Goal: Check status

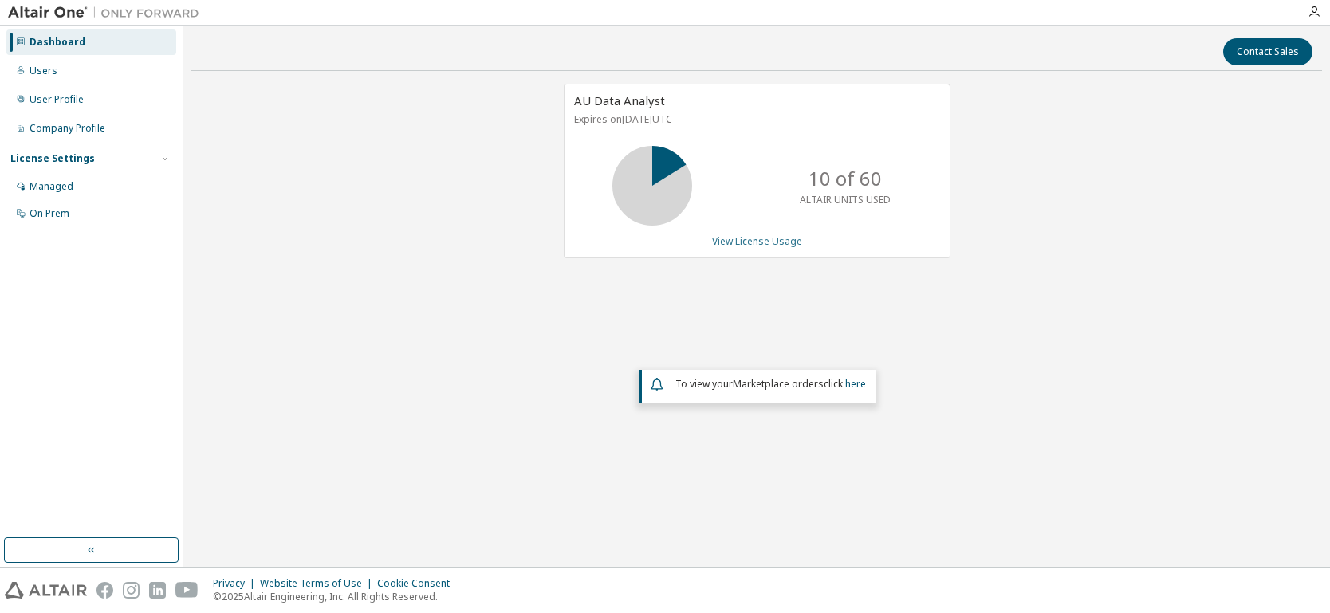
click at [760, 244] on link "View License Usage" at bounding box center [757, 241] width 90 height 14
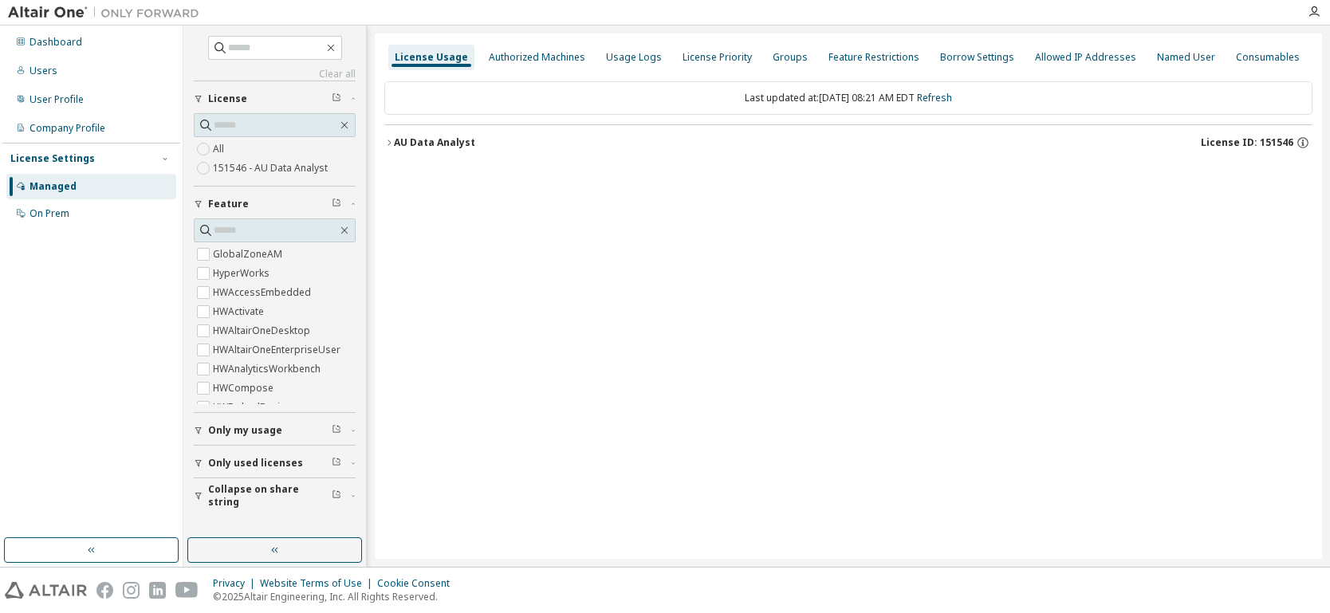
click at [387, 143] on icon "button" at bounding box center [389, 143] width 10 height 10
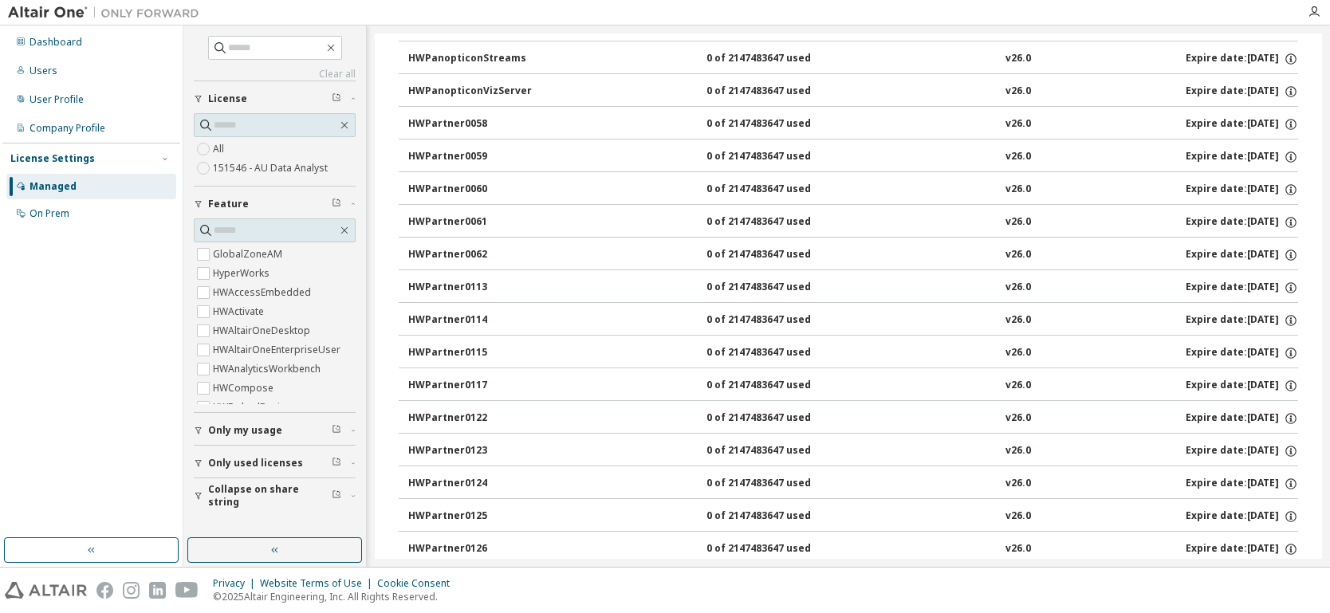
scroll to position [734, 0]
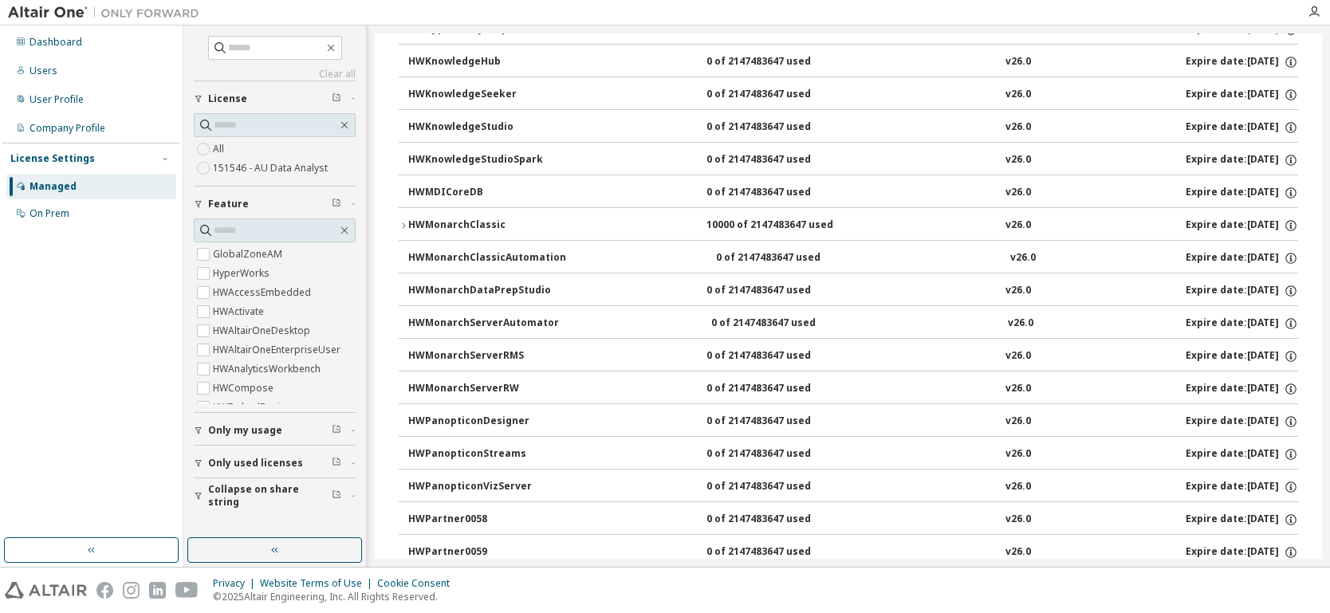
click at [404, 222] on icon "button" at bounding box center [404, 226] width 10 height 10
